Goal: Task Accomplishment & Management: Manage account settings

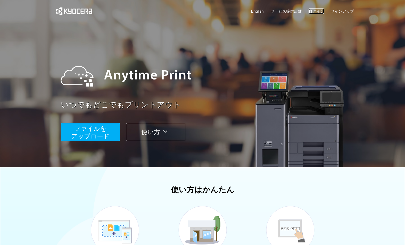
click at [318, 10] on link "ログイン" at bounding box center [316, 11] width 15 height 5
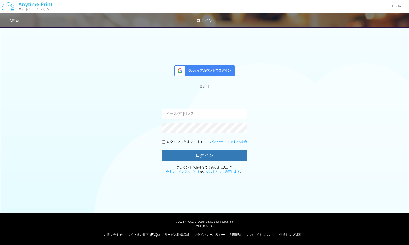
click at [216, 72] on span "Google アカウントでログイン" at bounding box center [208, 71] width 45 height 4
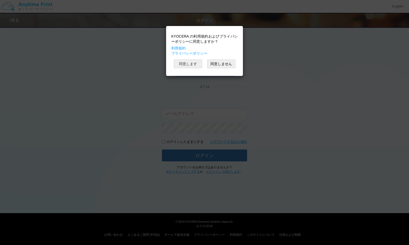
click at [199, 66] on button "同意します" at bounding box center [188, 64] width 28 height 9
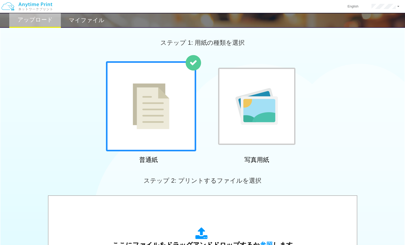
click at [92, 16] on div "マイファイル" at bounding box center [87, 20] width 52 height 15
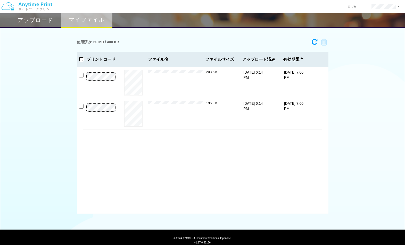
click at [80, 60] on input "checkbox" at bounding box center [81, 59] width 5 height 5
checkbox input "true"
click at [324, 43] on icon at bounding box center [322, 42] width 10 height 8
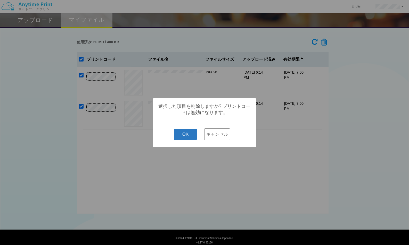
click at [195, 135] on button "OK" at bounding box center [185, 134] width 23 height 11
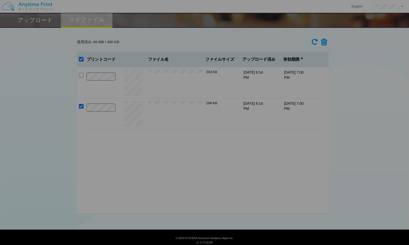
checkbox input "false"
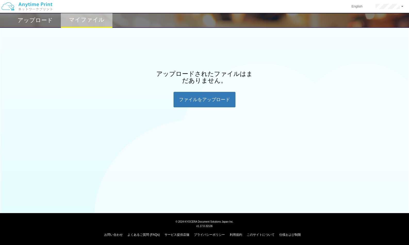
click at [96, 58] on div "アップロード マイファイル アップロードされたファイルはまだありません。 ファイルを​​アップロード" at bounding box center [204, 54] width 409 height 108
